Goal: Transaction & Acquisition: Purchase product/service

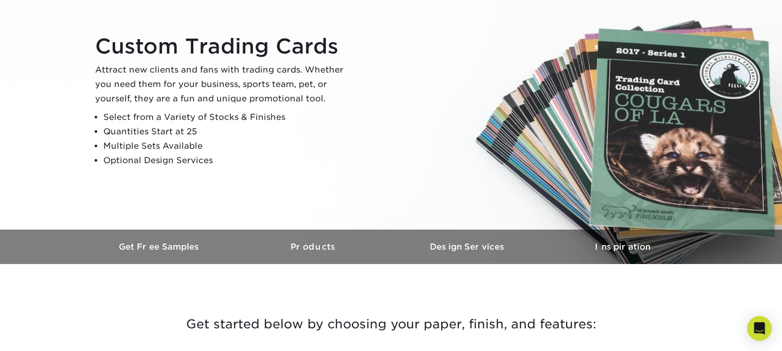
scroll to position [102, 0]
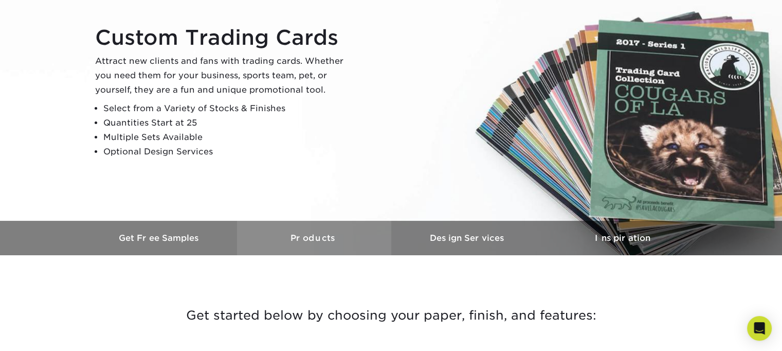
click at [323, 245] on link "Products" at bounding box center [314, 238] width 154 height 34
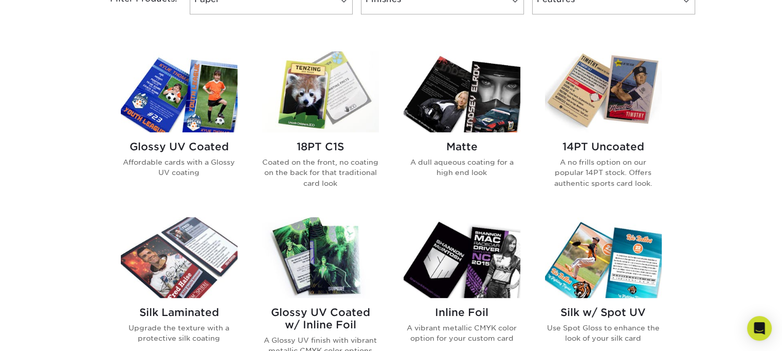
scroll to position [472, 0]
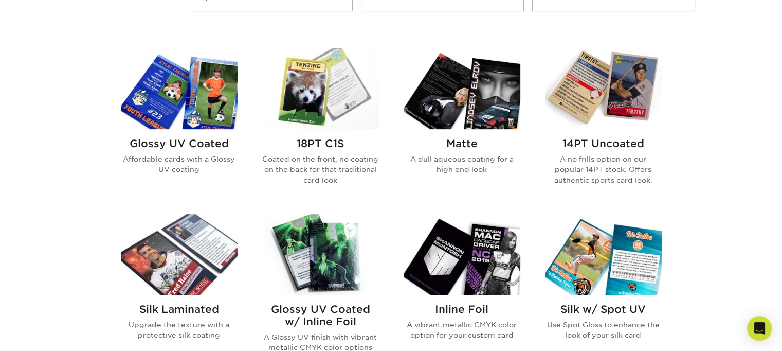
click at [208, 114] on img at bounding box center [179, 88] width 117 height 81
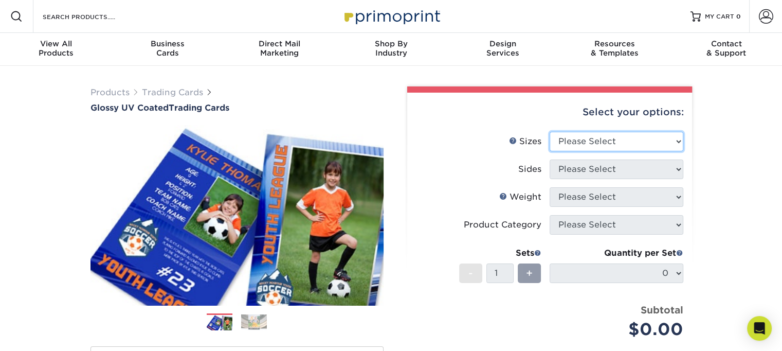
click at [677, 140] on select "Please Select 2.5" x 3.5"" at bounding box center [617, 142] width 134 height 20
select select "2.50x3.50"
click at [550, 132] on select "Please Select 2.5" x 3.5"" at bounding box center [617, 142] width 134 height 20
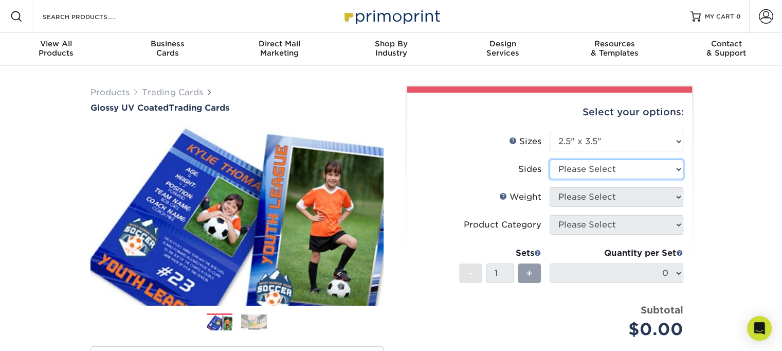
click at [644, 168] on select "Please Select Print Both Sides Print Front Only" at bounding box center [617, 169] width 134 height 20
select select "13abbda7-1d64-4f25-8bb2-c179b224825d"
click at [550, 159] on select "Please Select Print Both Sides Print Front Only" at bounding box center [617, 169] width 134 height 20
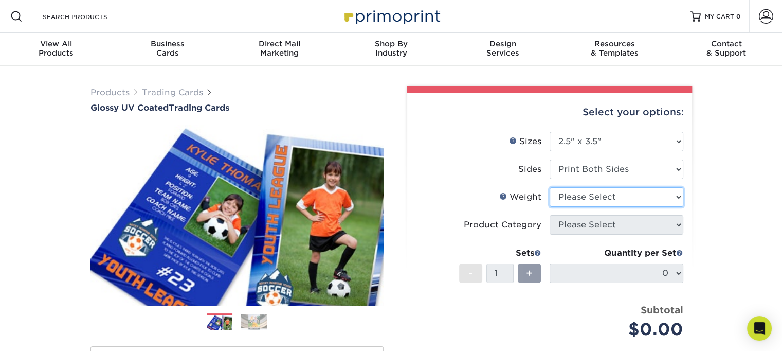
click at [624, 196] on select "Please Select 16PT 14PT 18PT C1S" at bounding box center [617, 197] width 134 height 20
select select "18PTC1S"
click at [550, 187] on select "Please Select 16PT 14PT 18PT C1S" at bounding box center [617, 197] width 134 height 20
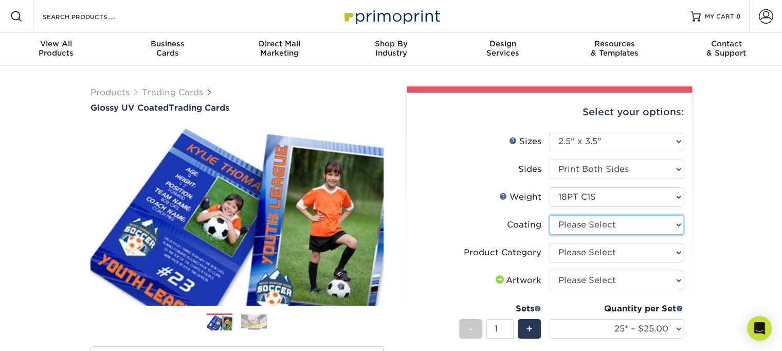
click at [621, 229] on select at bounding box center [617, 225] width 134 height 20
select select "1e8116af-acfc-44b1-83dc-8181aa338834"
click at [550, 215] on select at bounding box center [617, 225] width 134 height 20
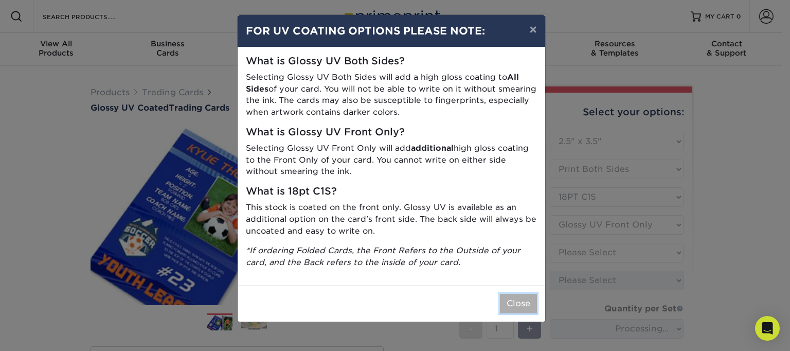
click at [524, 305] on button "Close" at bounding box center [518, 304] width 37 height 20
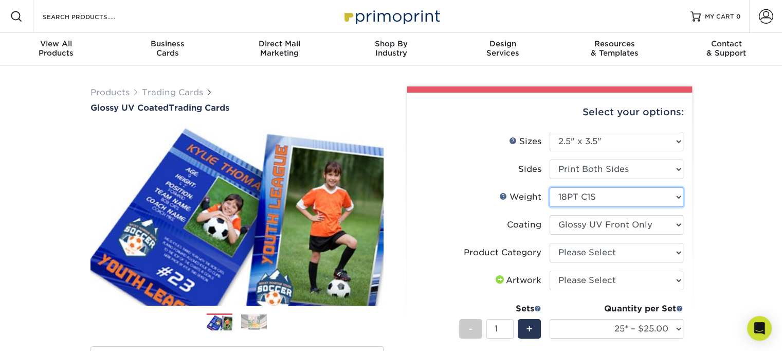
click at [620, 198] on select "Please Select 16PT 14PT 18PT C1S" at bounding box center [617, 197] width 134 height 20
select select "16PT"
click at [550, 187] on select "Please Select 16PT 14PT 18PT C1S" at bounding box center [617, 197] width 134 height 20
select select
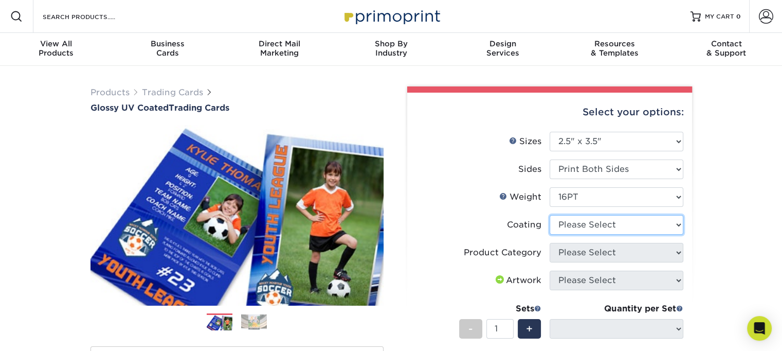
click at [597, 223] on select at bounding box center [617, 225] width 134 height 20
select select "ae367451-b2b8-45df-a344-0f05b6a12993"
click at [550, 215] on select at bounding box center [617, 225] width 134 height 20
select select "-1"
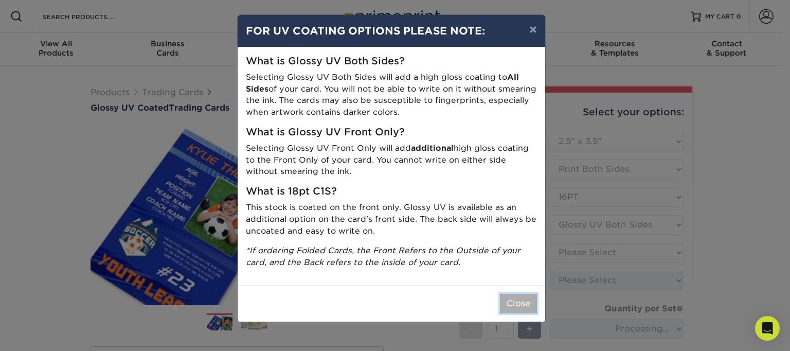
click at [521, 310] on button "Close" at bounding box center [518, 304] width 37 height 20
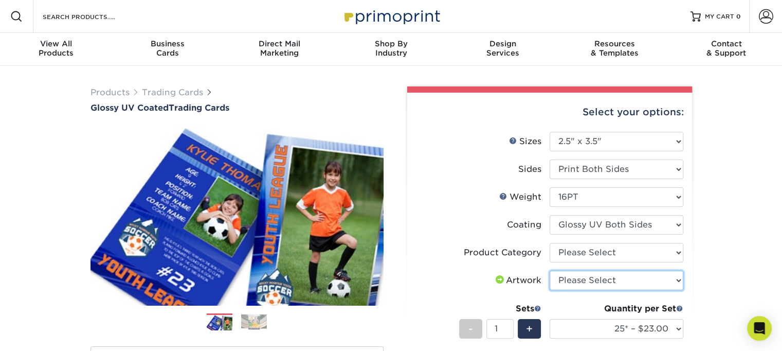
click at [659, 284] on select "Please Select I will upload files I need a design - $100" at bounding box center [617, 281] width 134 height 20
select select "upload"
click at [550, 271] on select "Please Select I will upload files I need a design - $100" at bounding box center [617, 281] width 134 height 20
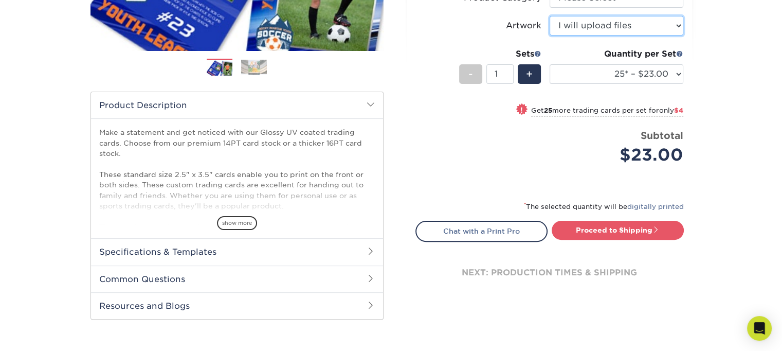
scroll to position [249, 0]
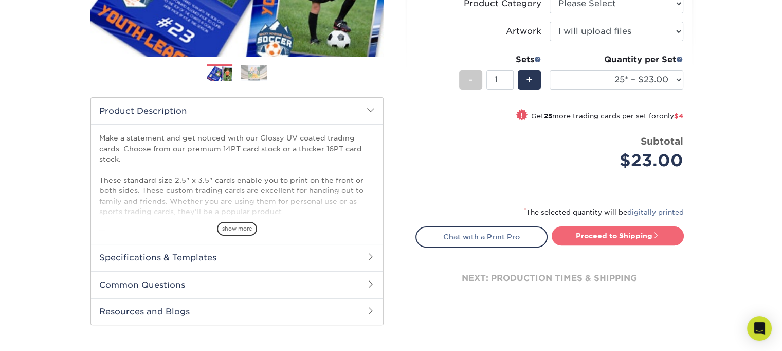
click at [631, 239] on link "Proceed to Shipping" at bounding box center [618, 235] width 132 height 19
